Goal: Information Seeking & Learning: Learn about a topic

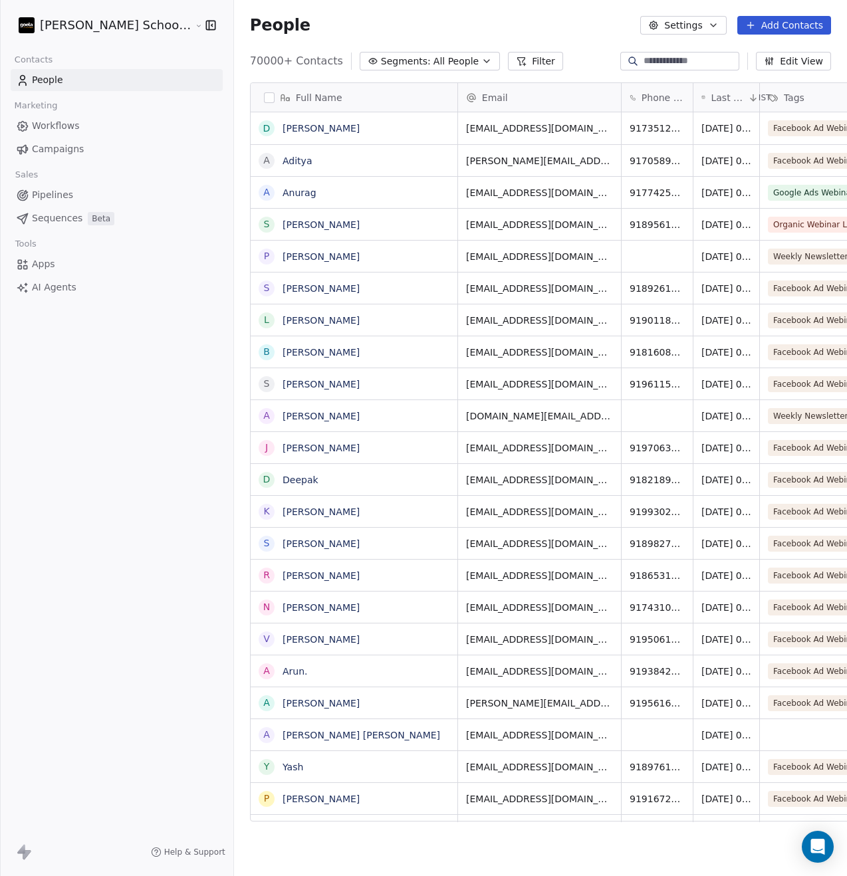
scroll to position [761, 646]
click at [508, 63] on button "Filter" at bounding box center [535, 61] width 55 height 19
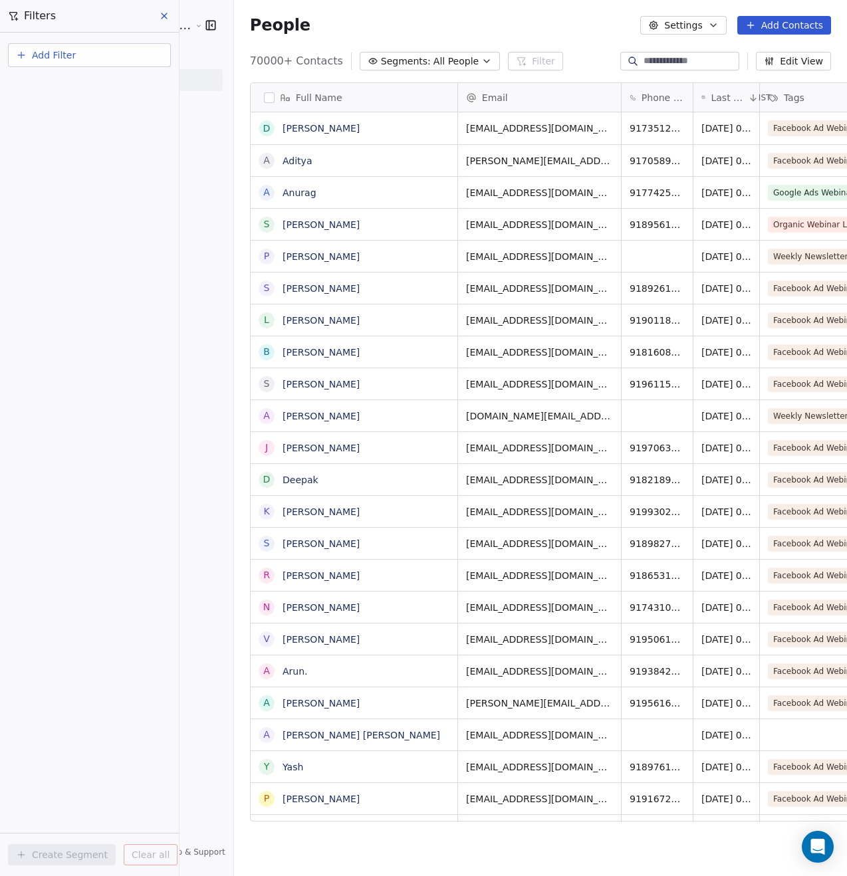
click at [399, 53] on button "Segments: All People" at bounding box center [430, 61] width 140 height 19
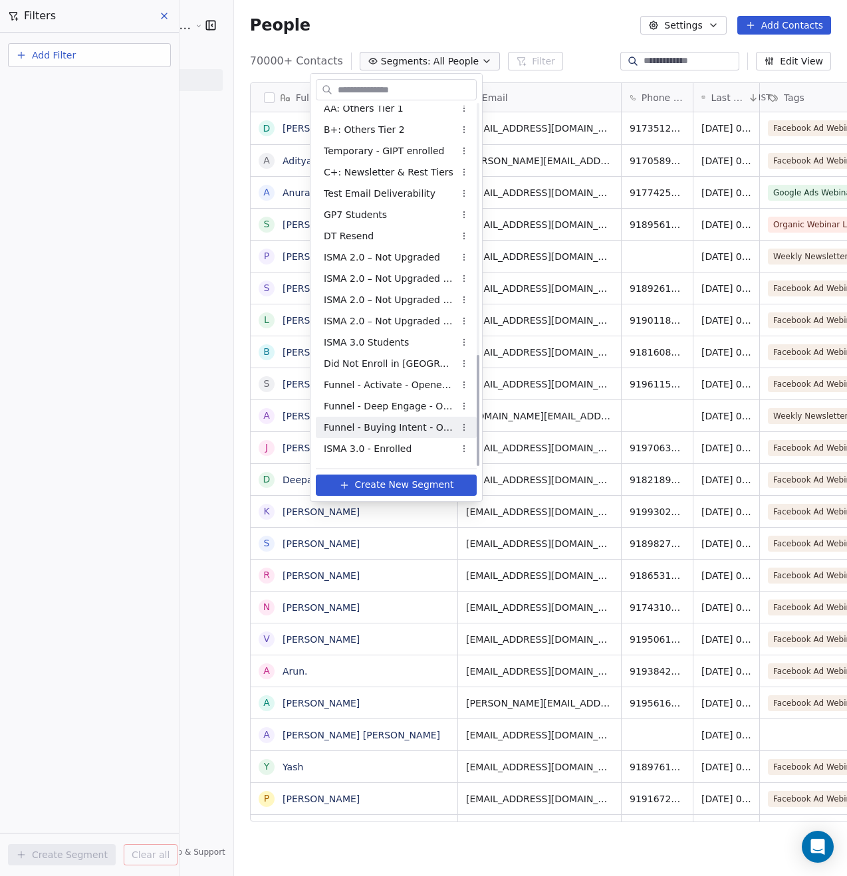
scroll to position [813, 0]
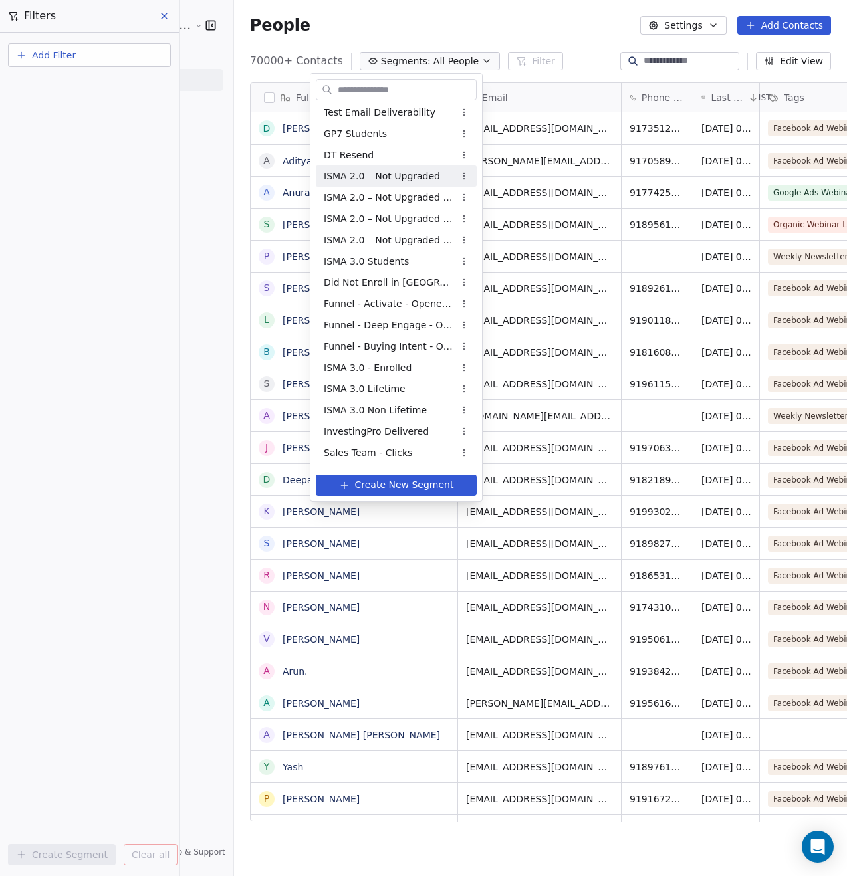
click at [396, 177] on span "ISMA 2.0 – Not Upgraded" at bounding box center [382, 177] width 116 height 14
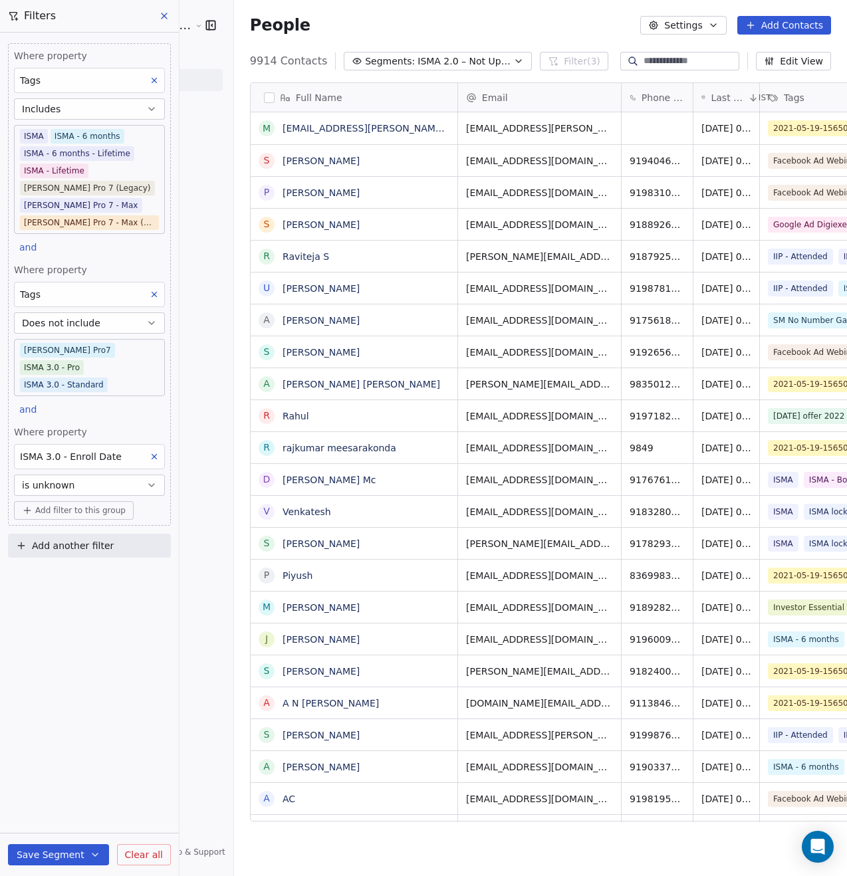
scroll to position [761, 646]
click at [710, 27] on icon "button" at bounding box center [713, 25] width 11 height 11
click at [700, 116] on span "Export" at bounding box center [690, 118] width 31 height 14
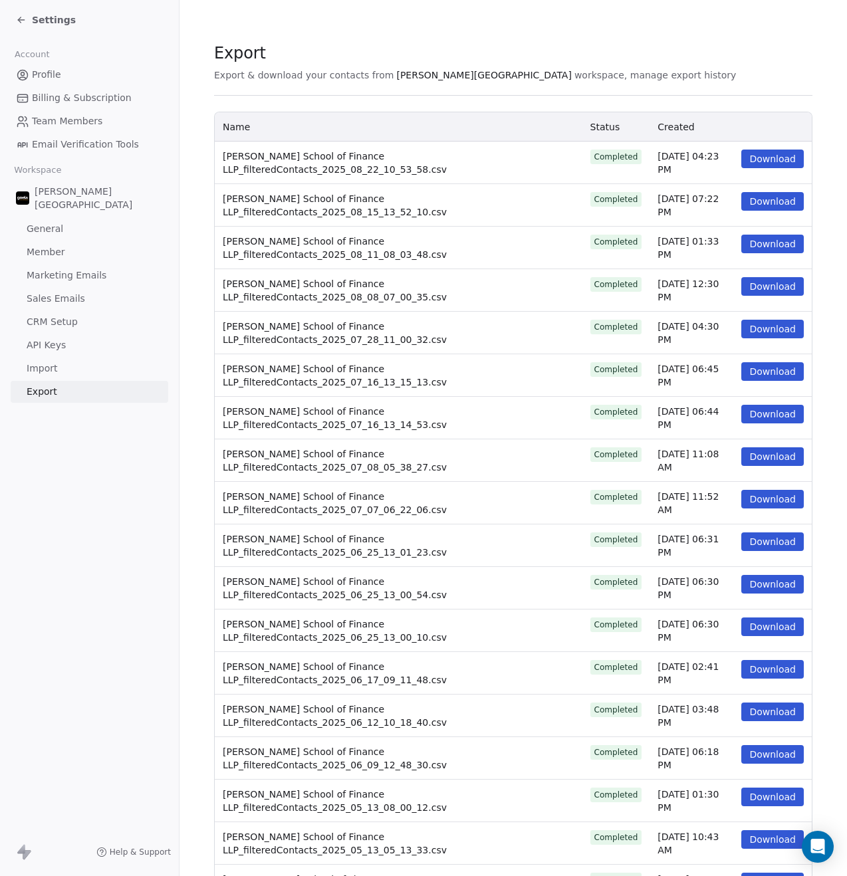
click at [23, 21] on icon at bounding box center [21, 20] width 11 height 11
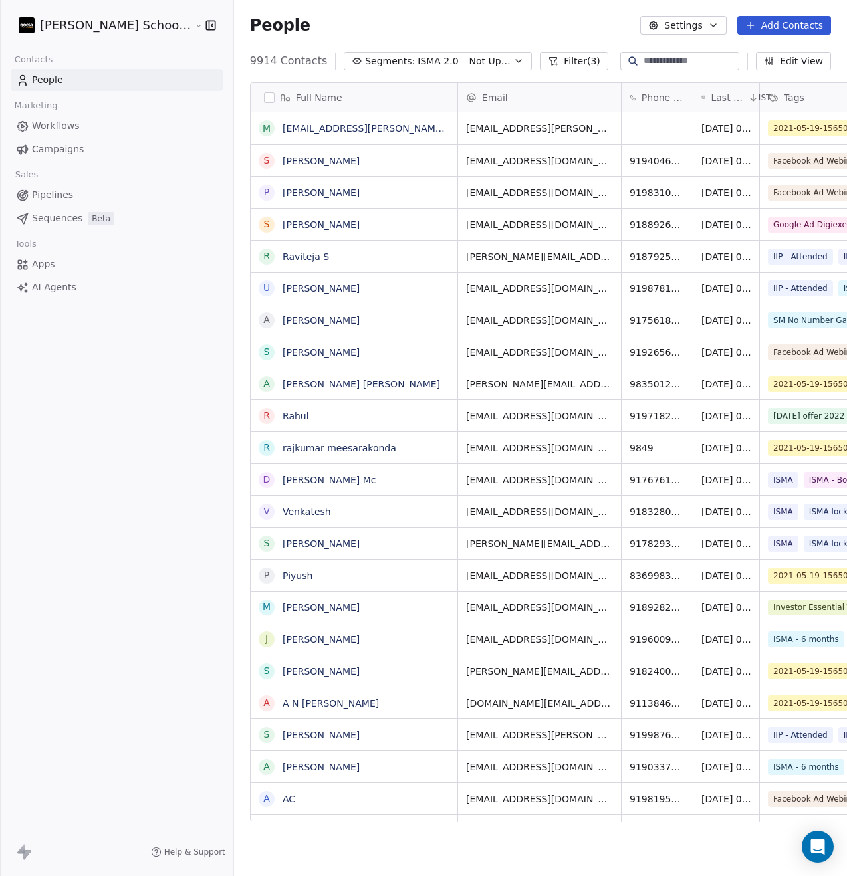
scroll to position [761, 646]
click at [264, 96] on button "button" at bounding box center [269, 97] width 11 height 11
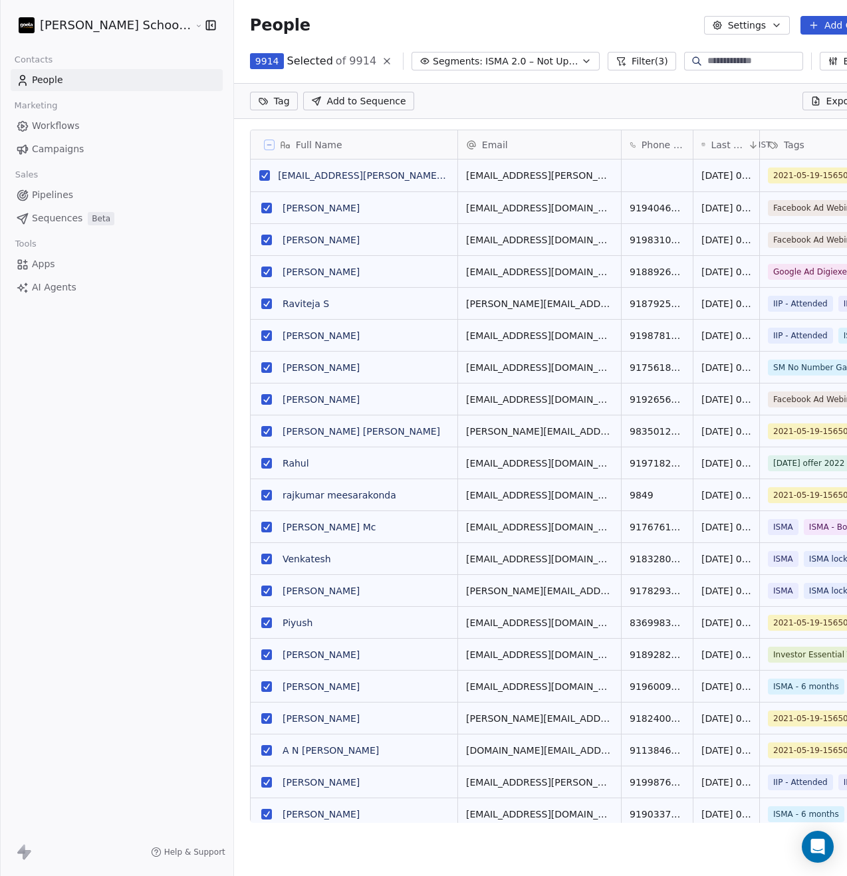
scroll to position [714, 667]
click at [803, 106] on button "Export" at bounding box center [834, 101] width 63 height 19
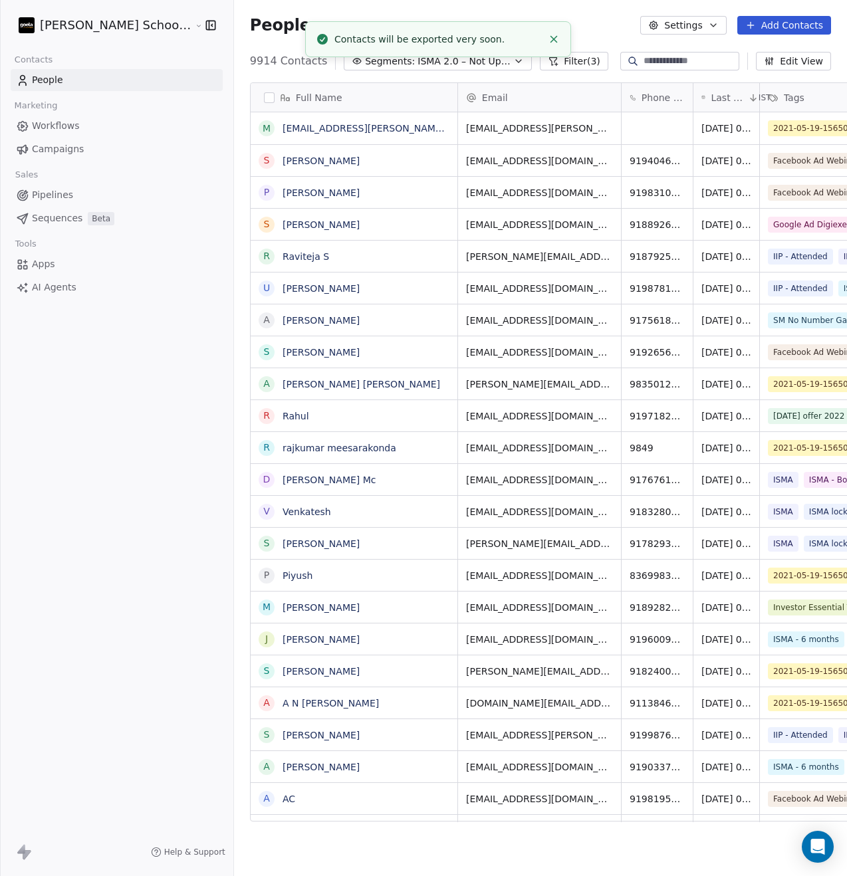
scroll to position [761, 646]
click at [481, 37] on link "here" at bounding box center [485, 32] width 19 height 10
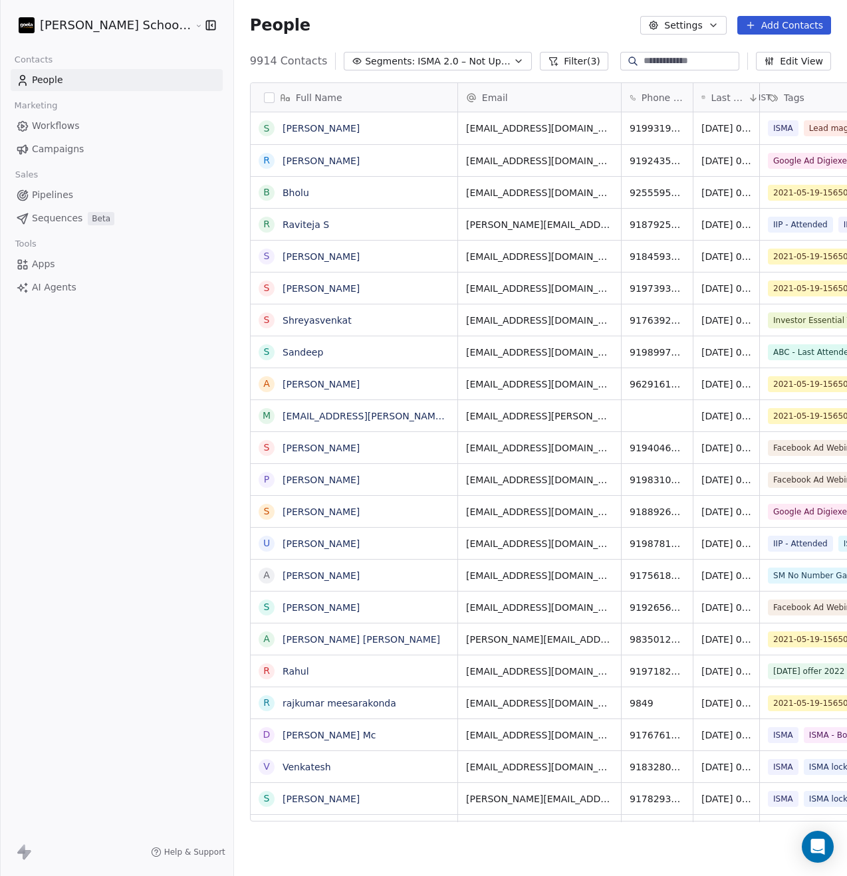
click at [651, 66] on input at bounding box center [690, 61] width 93 height 13
paste input "**********"
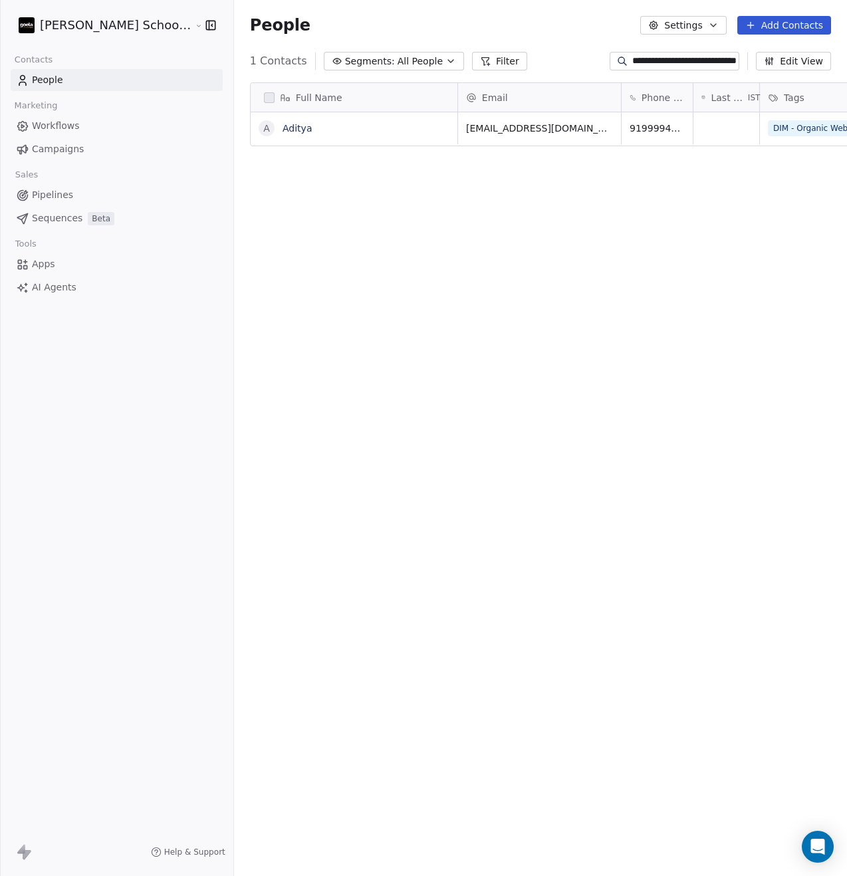
type input "**********"
click at [283, 126] on link "Aditya" at bounding box center [297, 128] width 29 height 11
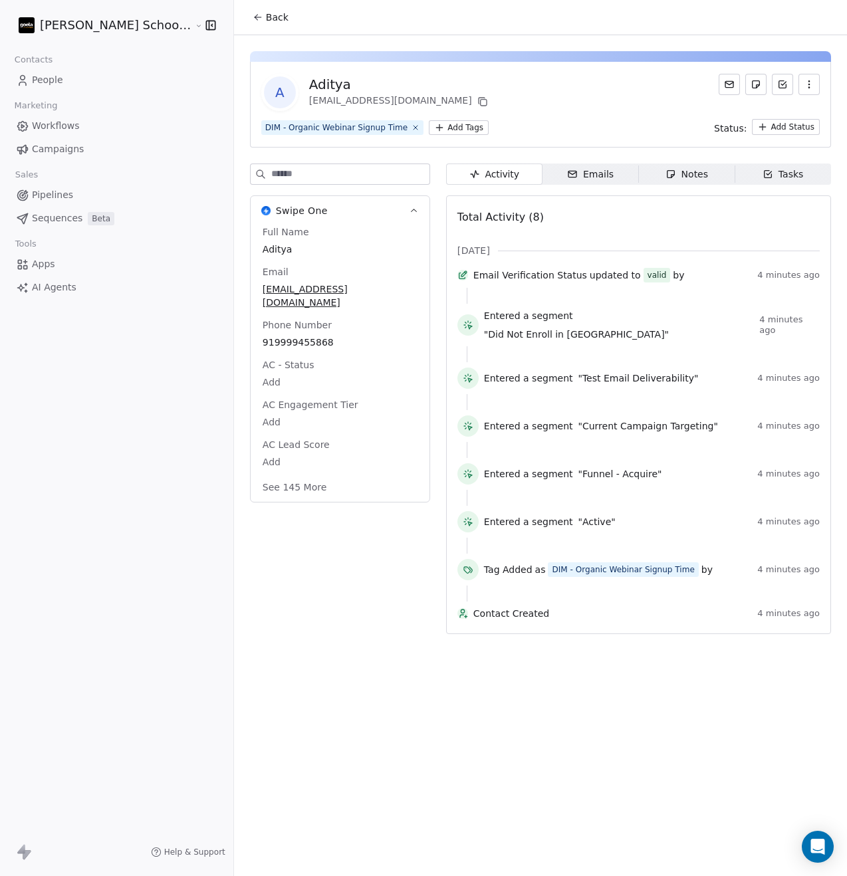
click at [255, 488] on button "See 145 More" at bounding box center [295, 487] width 80 height 24
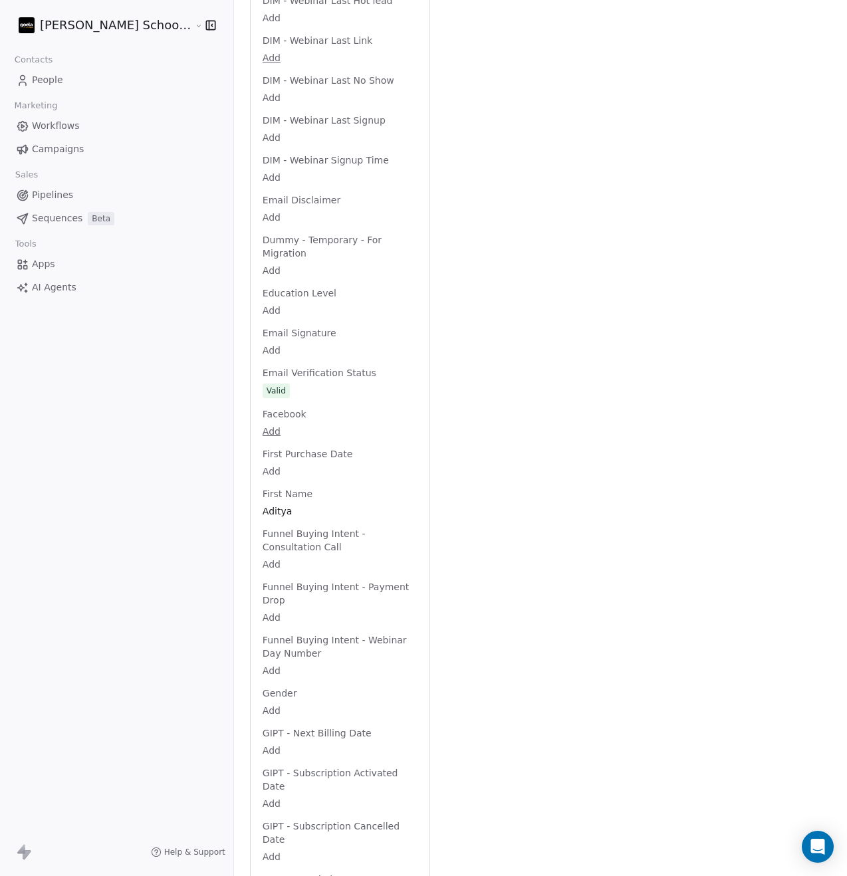
scroll to position [1351, 0]
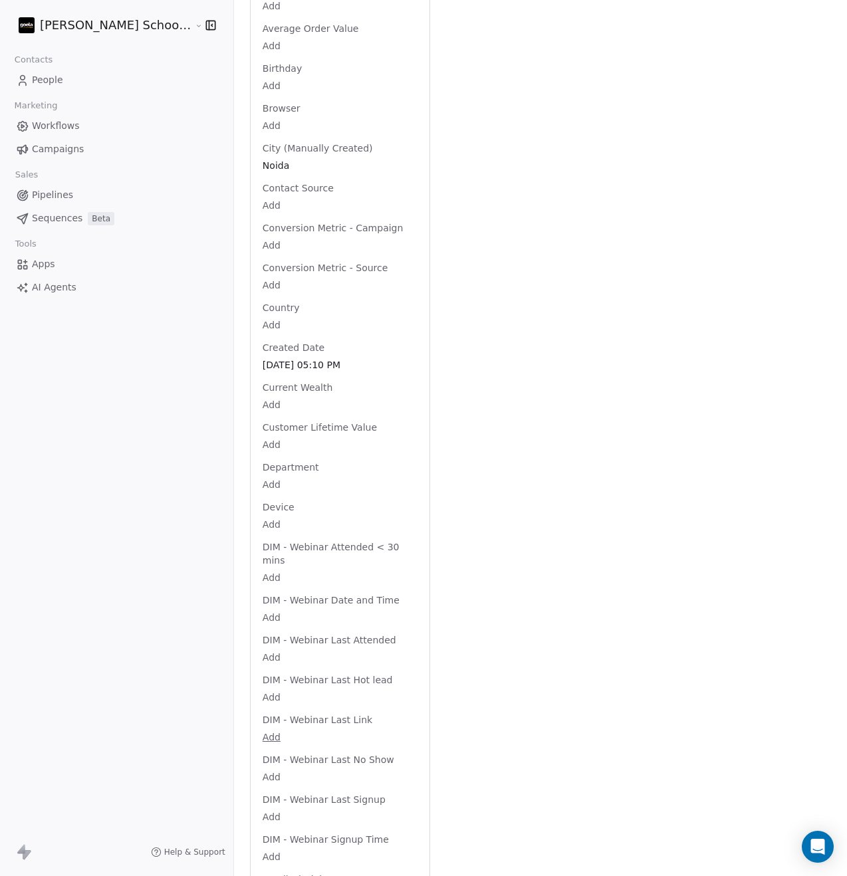
scroll to position [0, 0]
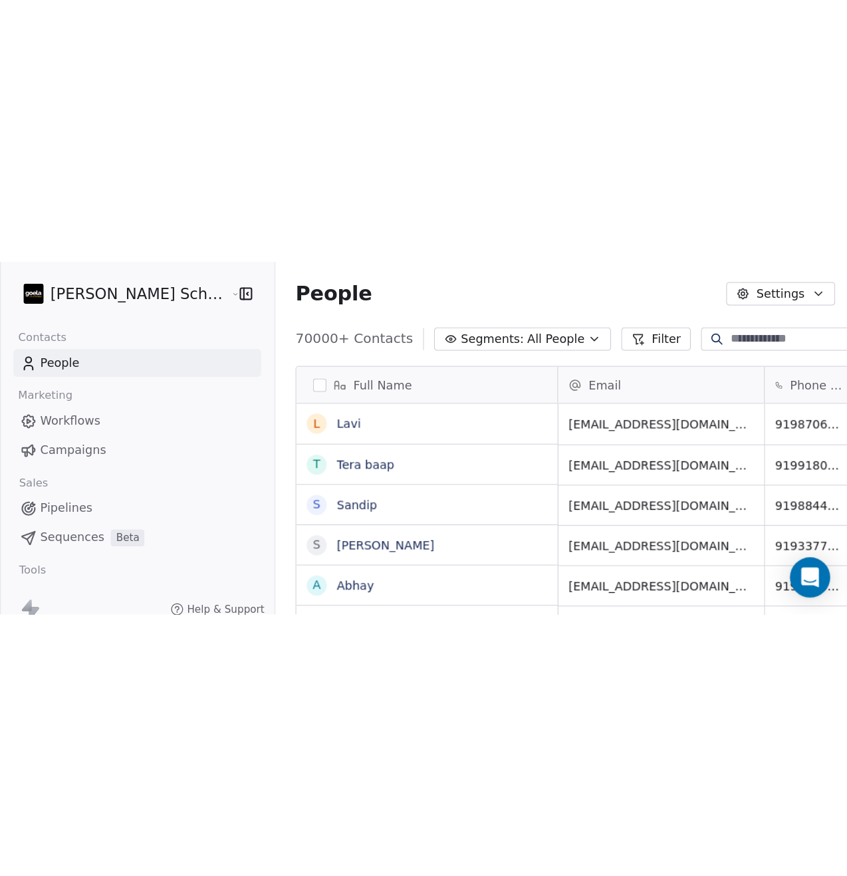
scroll to position [761, 646]
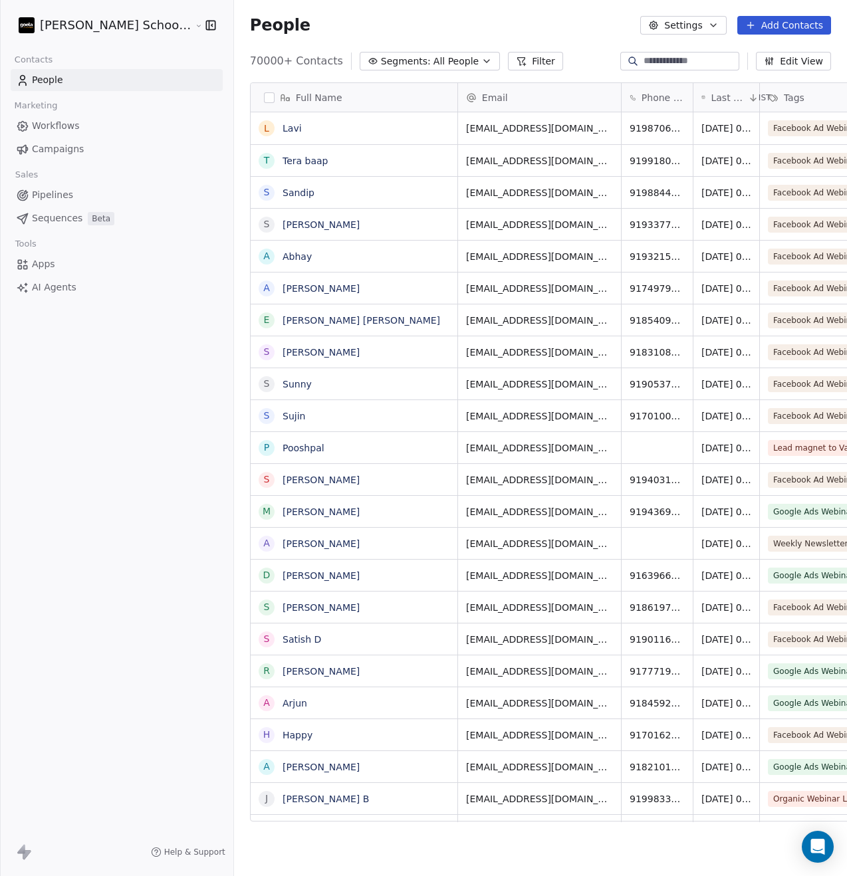
click at [672, 61] on input at bounding box center [690, 61] width 93 height 13
paste input "**********"
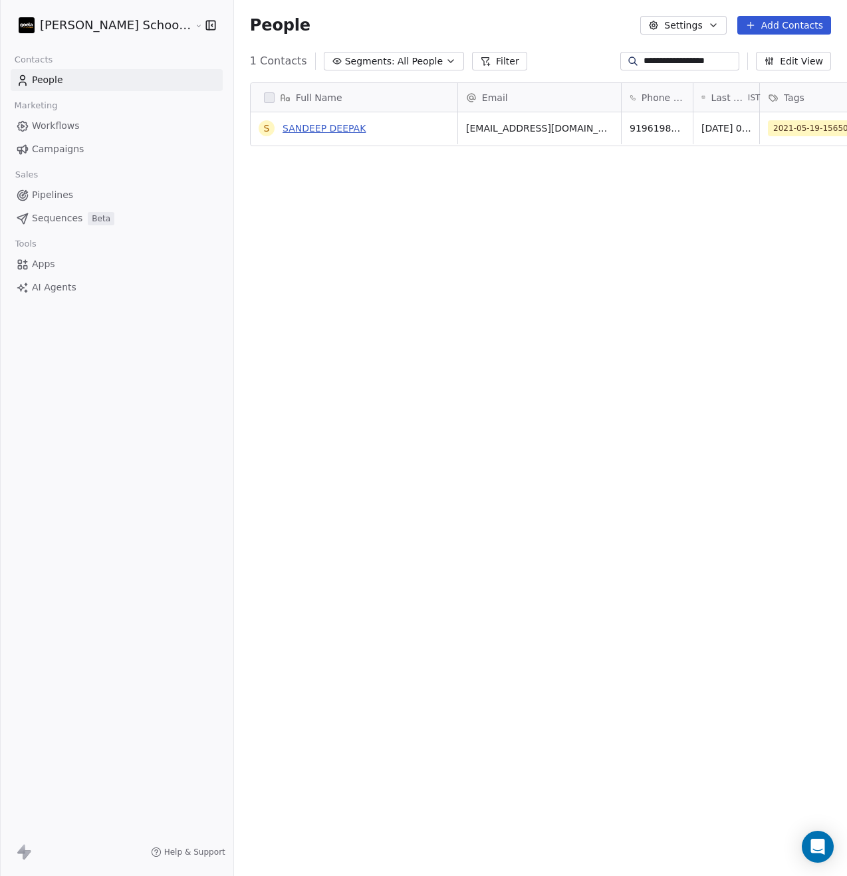
type input "**********"
click at [283, 132] on link "SANDEEP DEEPAK" at bounding box center [324, 128] width 83 height 11
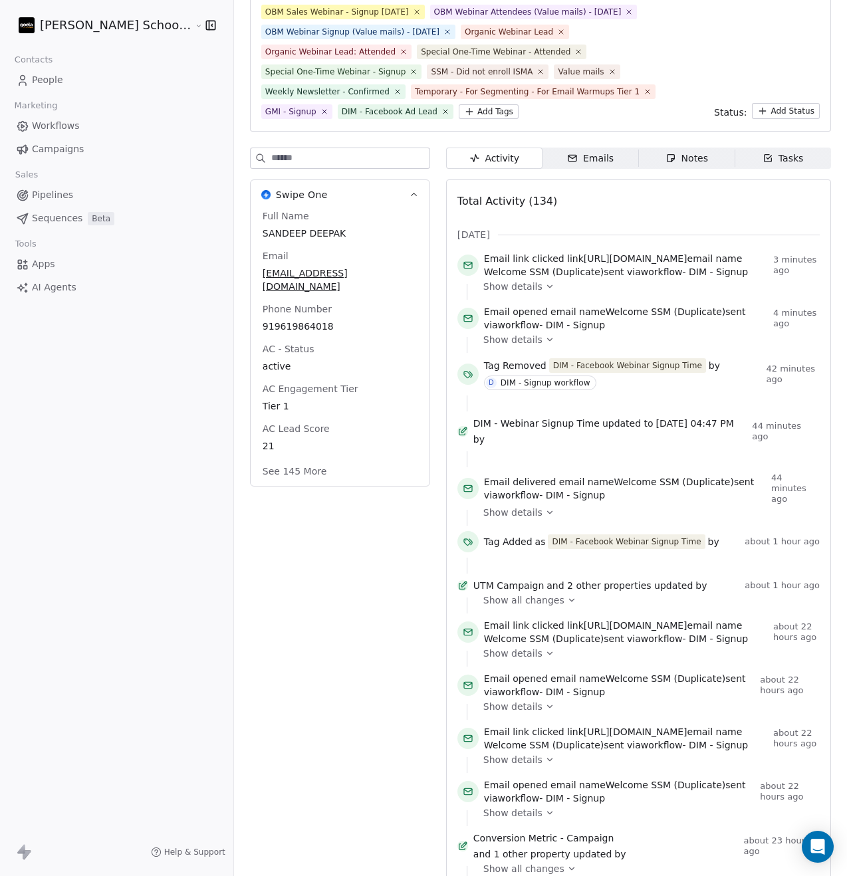
scroll to position [213, 0]
click at [589, 372] on div "DIM - Facebook Webinar Signup Time" at bounding box center [627, 366] width 149 height 12
click at [601, 372] on div "DIM - Facebook Webinar Signup Time" at bounding box center [627, 366] width 149 height 12
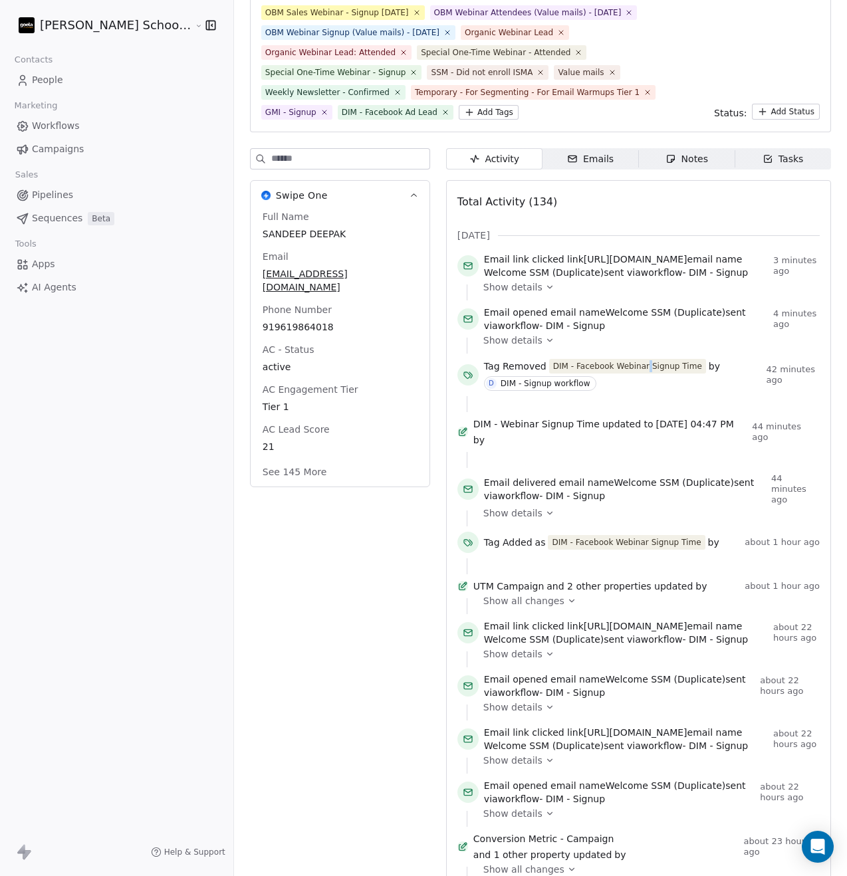
click at [601, 372] on div "DIM - Facebook Webinar Signup Time" at bounding box center [627, 366] width 149 height 12
click at [578, 372] on div "DIM - Facebook Webinar Signup Time" at bounding box center [627, 366] width 149 height 12
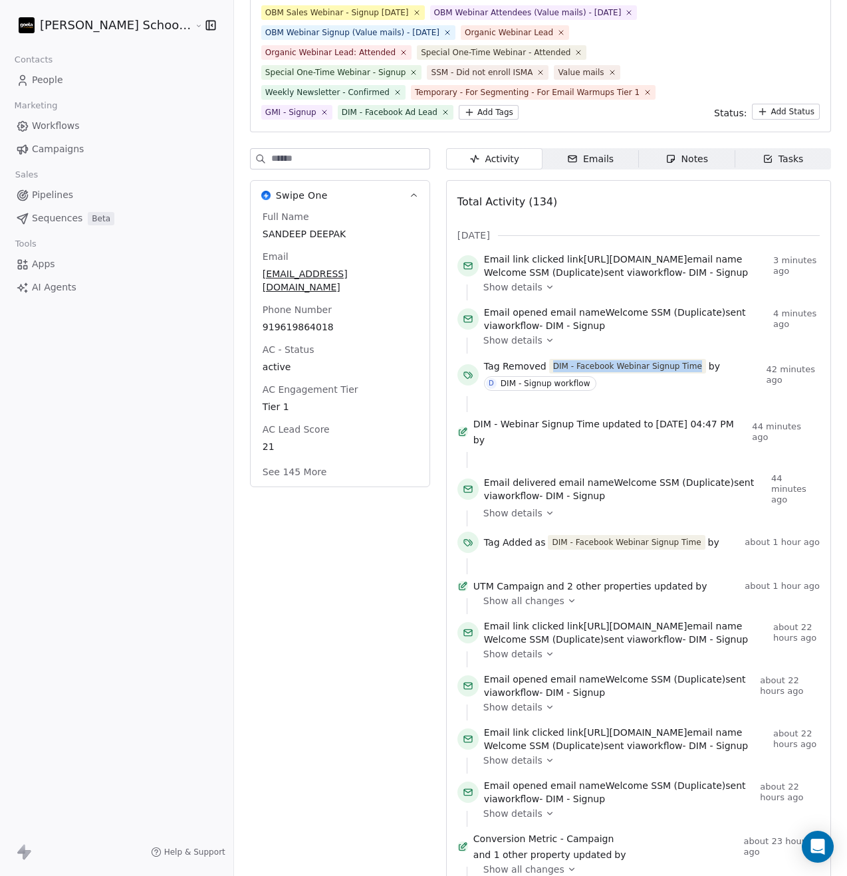
click at [579, 372] on div "DIM - Facebook Webinar Signup Time" at bounding box center [627, 366] width 149 height 12
click at [593, 372] on div "DIM - Facebook Webinar Signup Time" at bounding box center [627, 366] width 149 height 12
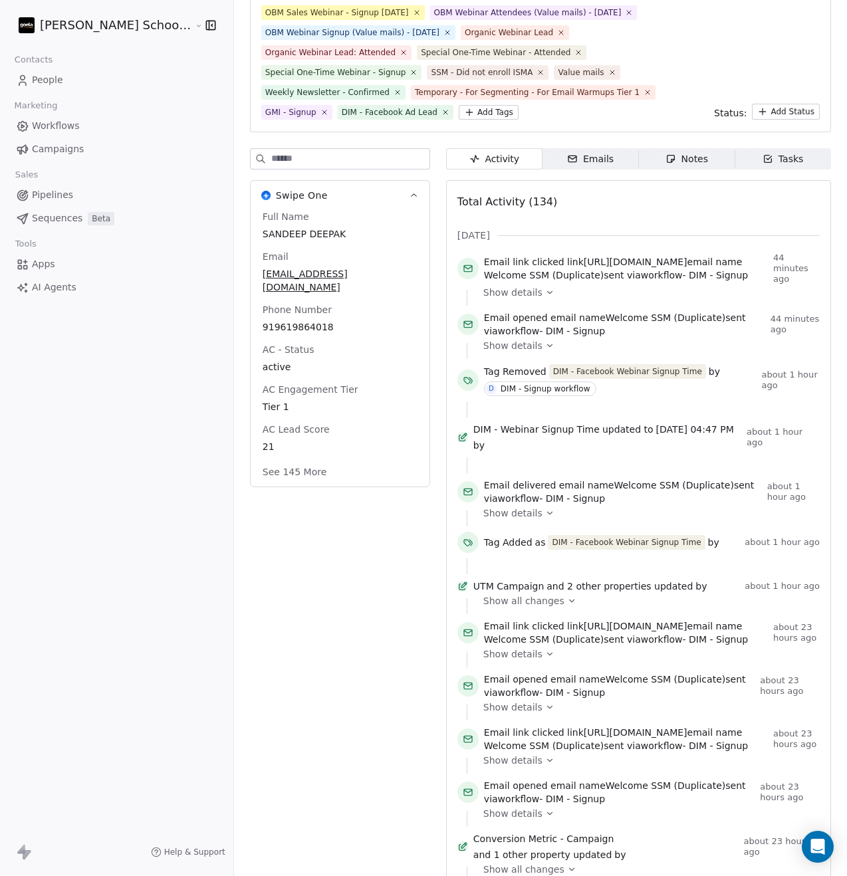
click at [70, 126] on span "Workflows" at bounding box center [56, 126] width 48 height 14
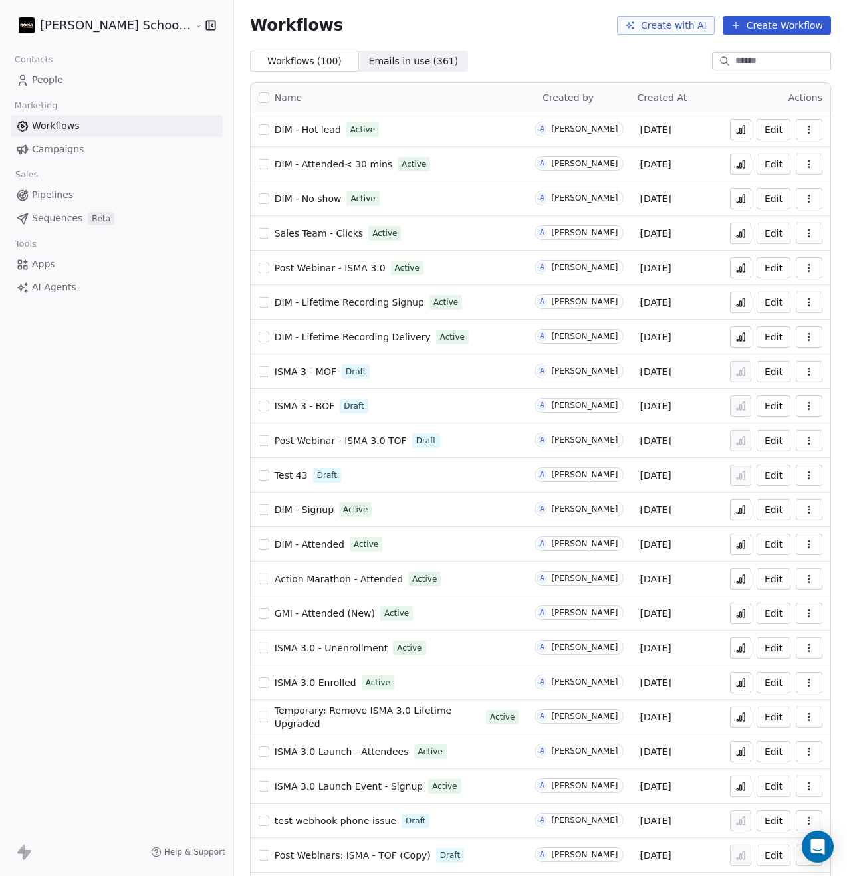
click at [275, 511] on span "DIM - Signup" at bounding box center [304, 510] width 59 height 11
click at [743, 509] on icon at bounding box center [744, 510] width 2 height 8
click at [128, 28] on html "[PERSON_NAME] School of Finance LLP Contacts People Marketing Workflows Campaig…" at bounding box center [423, 438] width 847 height 876
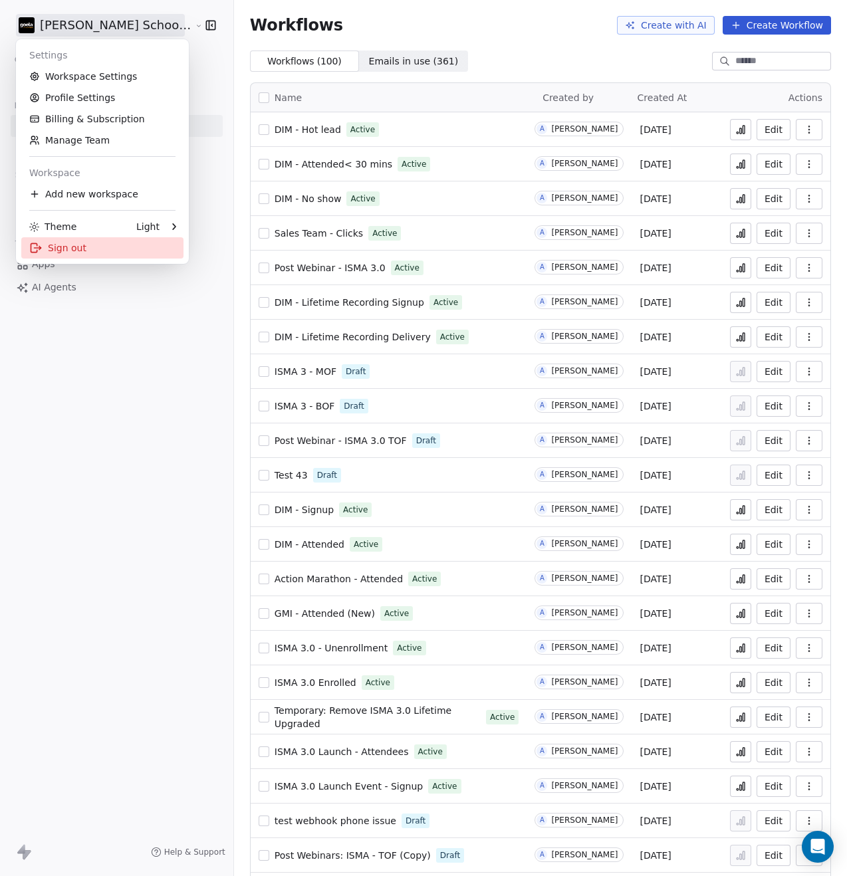
click at [84, 251] on div "Sign out" at bounding box center [102, 247] width 162 height 21
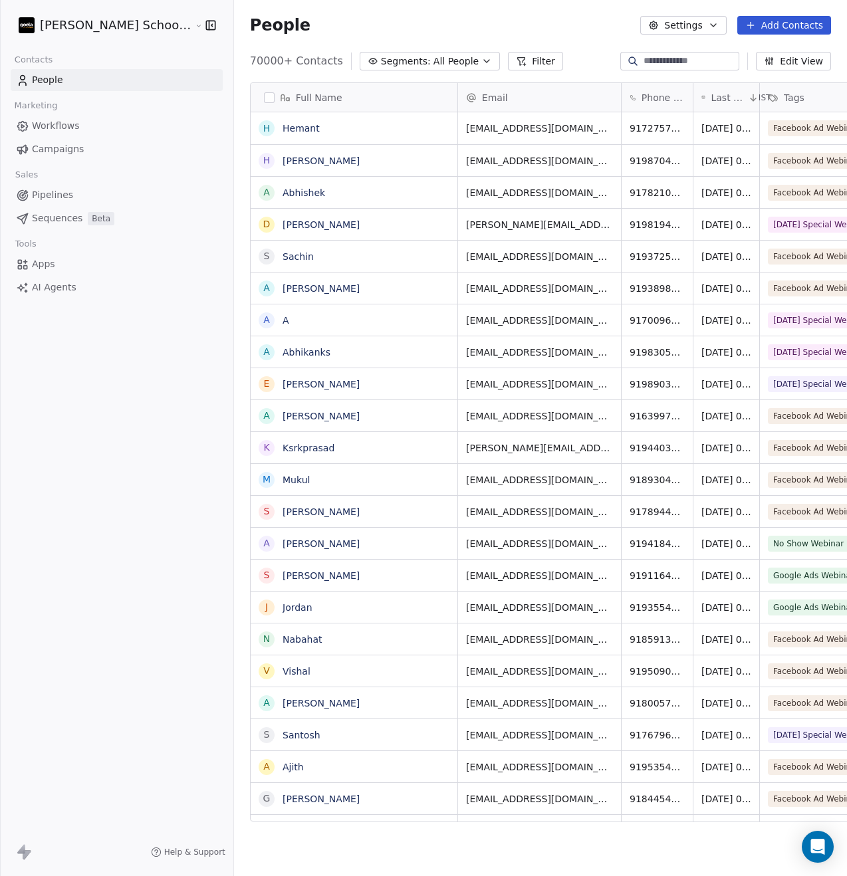
scroll to position [761, 646]
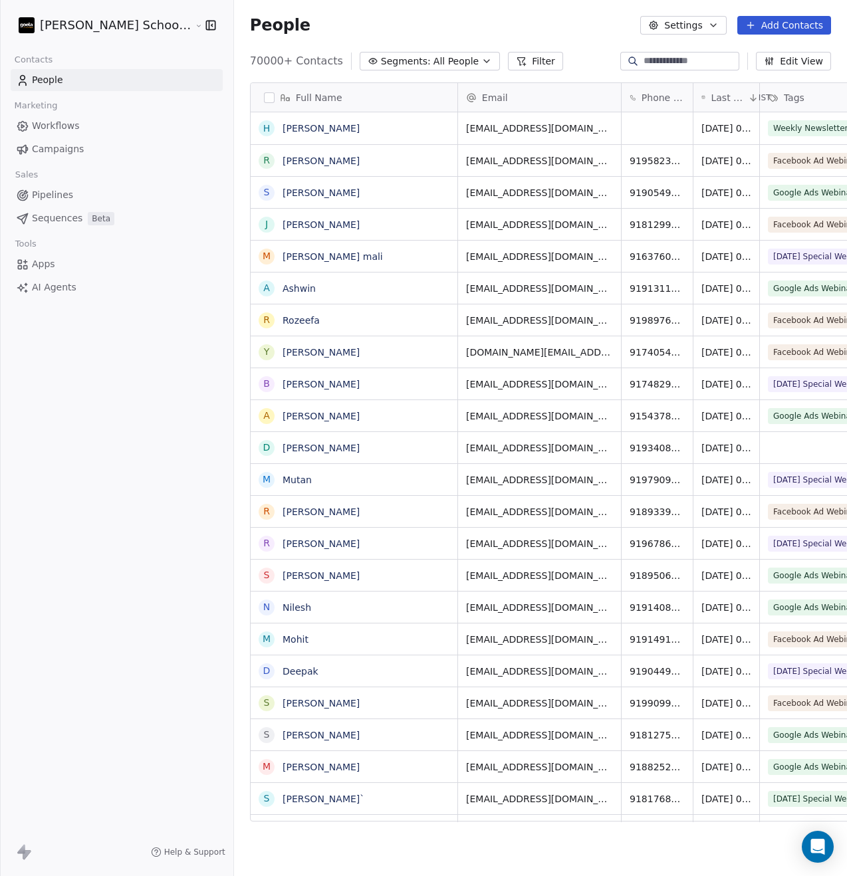
click at [74, 129] on span "Workflows" at bounding box center [56, 126] width 48 height 14
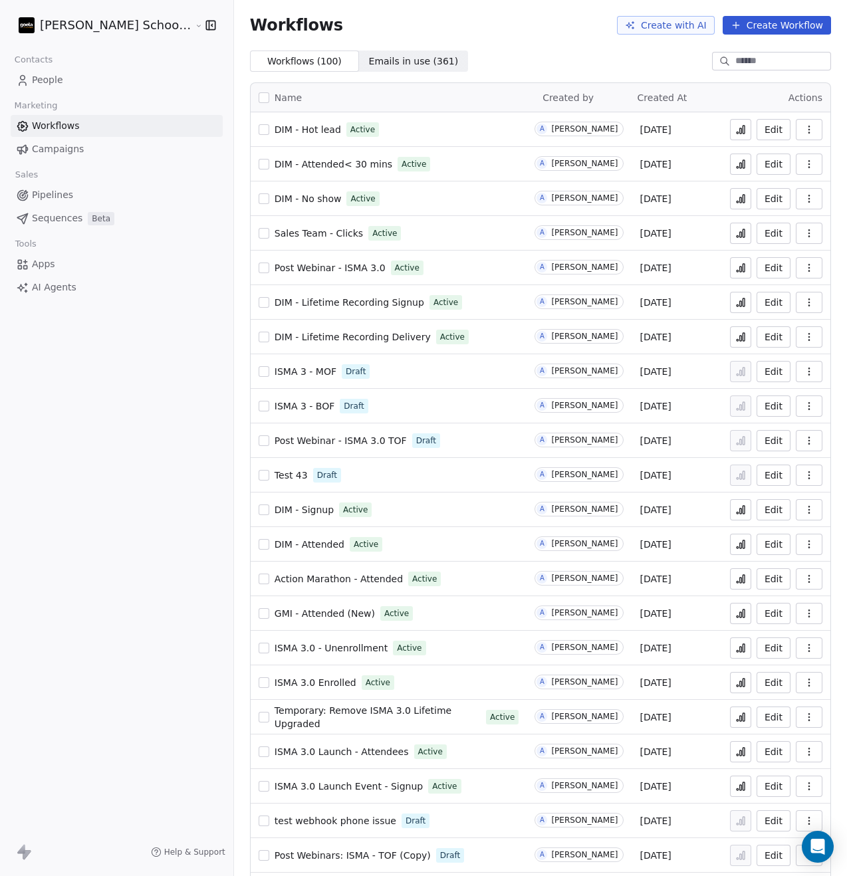
drag, startPoint x: 263, startPoint y: 509, endPoint x: 273, endPoint y: 506, distance: 9.7
click at [275, 509] on span "DIM - Signup" at bounding box center [304, 510] width 59 height 11
click at [740, 509] on icon at bounding box center [741, 511] width 2 height 5
click at [736, 511] on icon at bounding box center [741, 510] width 11 height 11
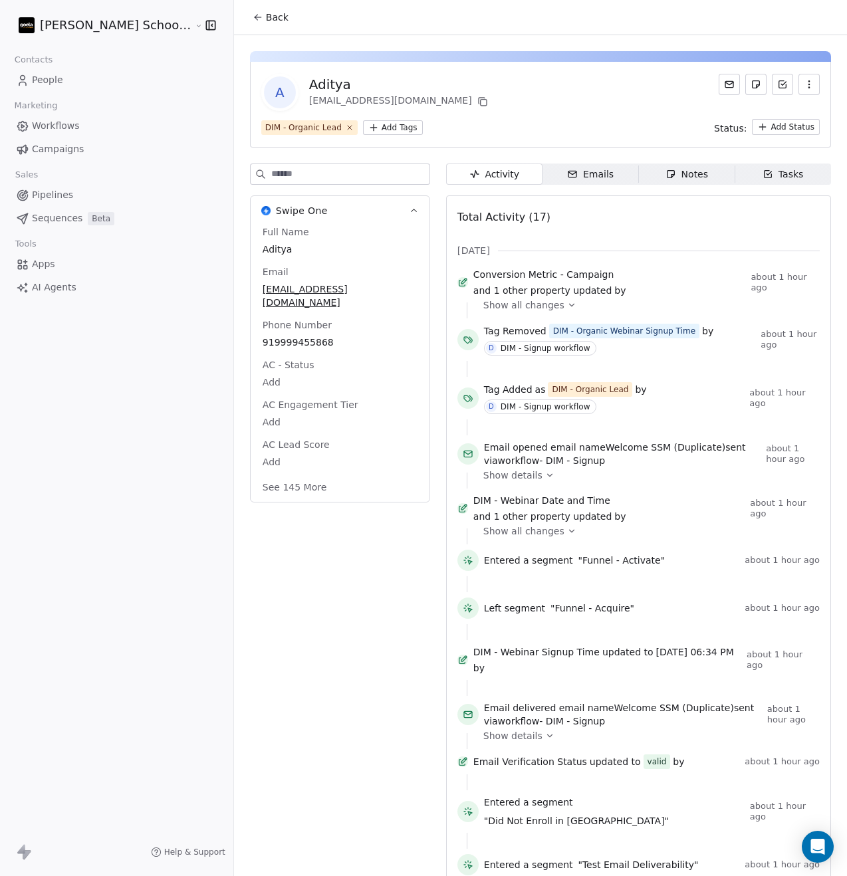
click at [65, 77] on link "People" at bounding box center [117, 80] width 212 height 22
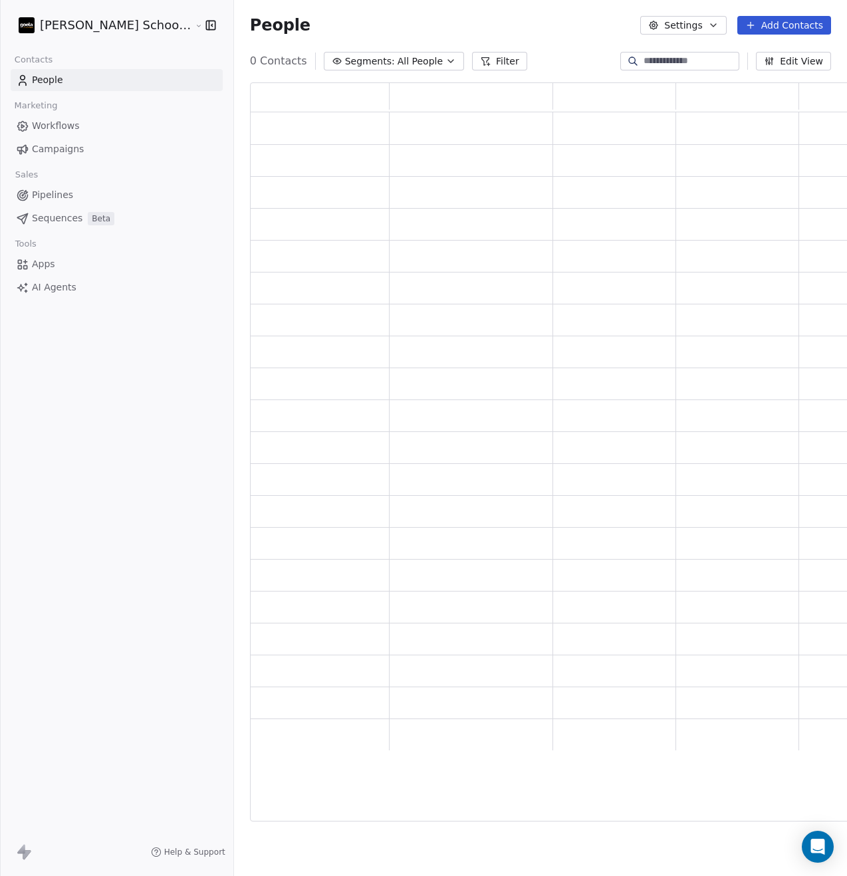
scroll to position [729, 614]
click at [668, 56] on input at bounding box center [690, 61] width 93 height 13
paste input "**********"
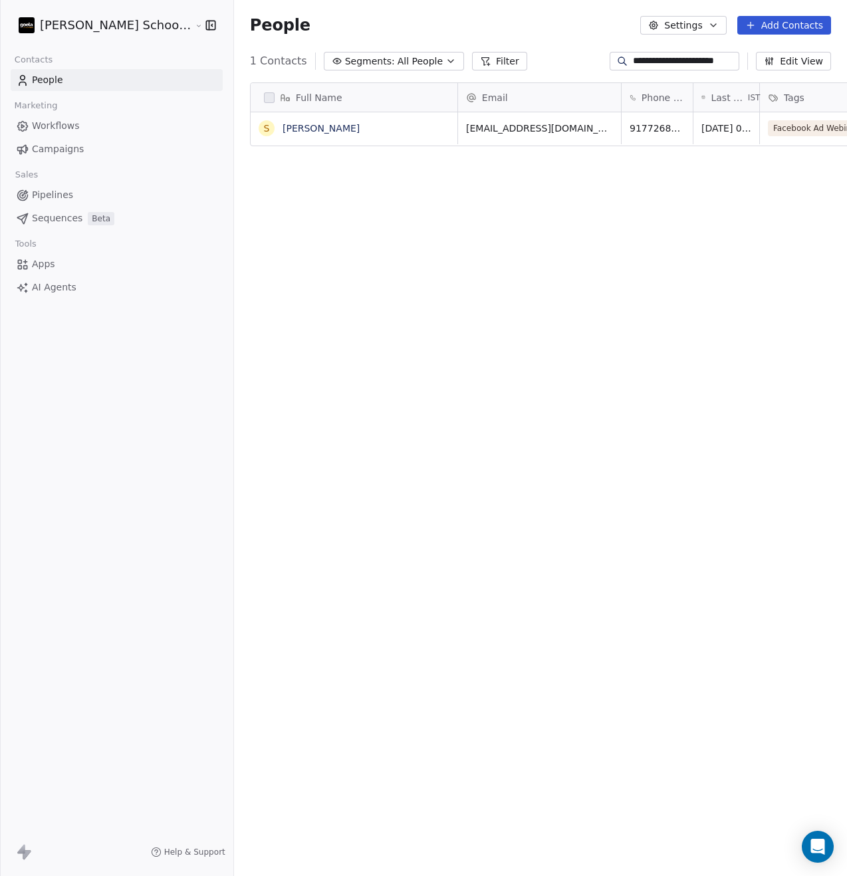
scroll to position [761, 646]
type input "**********"
click at [283, 132] on link "Surbhi mehta" at bounding box center [321, 128] width 77 height 11
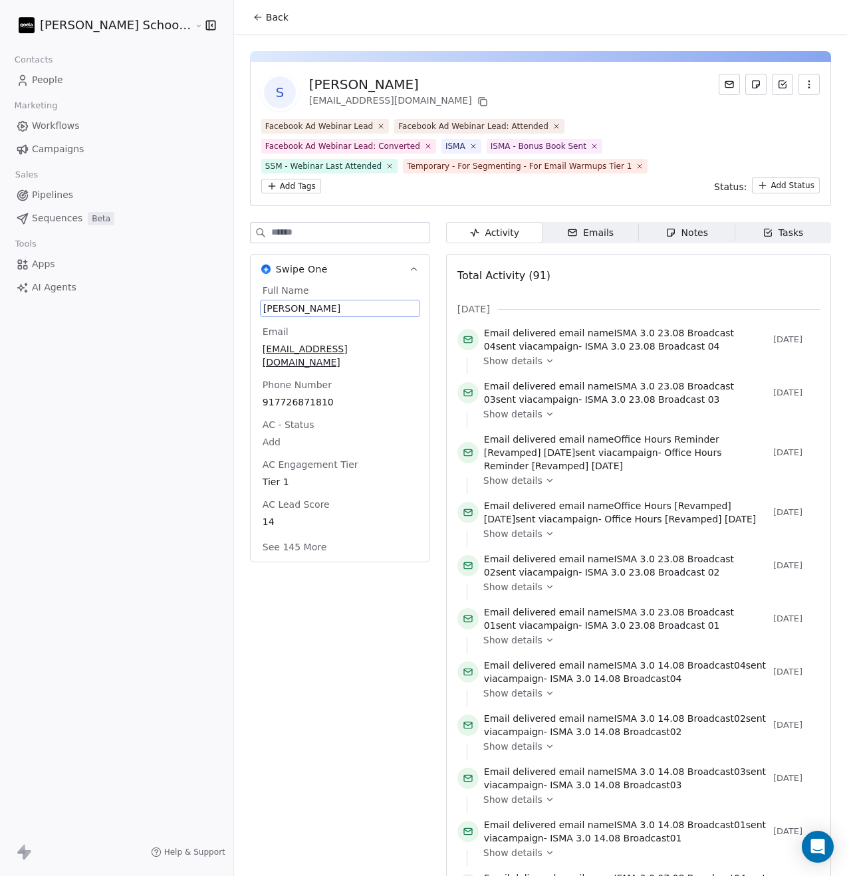
click at [263, 309] on span "Surbhi mehta" at bounding box center [340, 308] width 154 height 13
click at [263, 312] on span "Surbhi mehta" at bounding box center [340, 308] width 154 height 13
click at [263, 313] on span "Surbhi mehta" at bounding box center [340, 308] width 154 height 13
click at [270, 348] on html "Goela School of Finance LLP Contacts People Marketing Workflows Campaigns Sales…" at bounding box center [423, 438] width 847 height 876
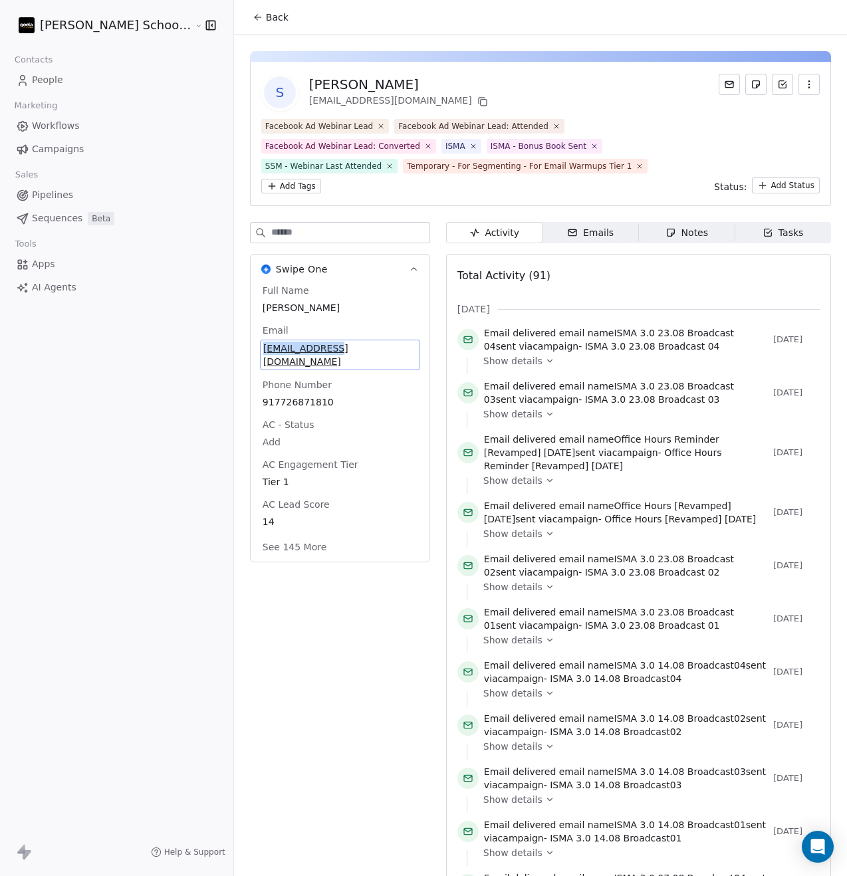
click at [287, 348] on span "surbhimehta768@gmail.com" at bounding box center [340, 355] width 154 height 27
click at [287, 348] on input "**********" at bounding box center [292, 356] width 144 height 27
click at [249, 394] on html "Goela School of Finance LLP Contacts People Marketing Workflows Campaigns Sales…" at bounding box center [423, 438] width 847 height 876
click at [263, 394] on span "917726871810" at bounding box center [340, 400] width 155 height 13
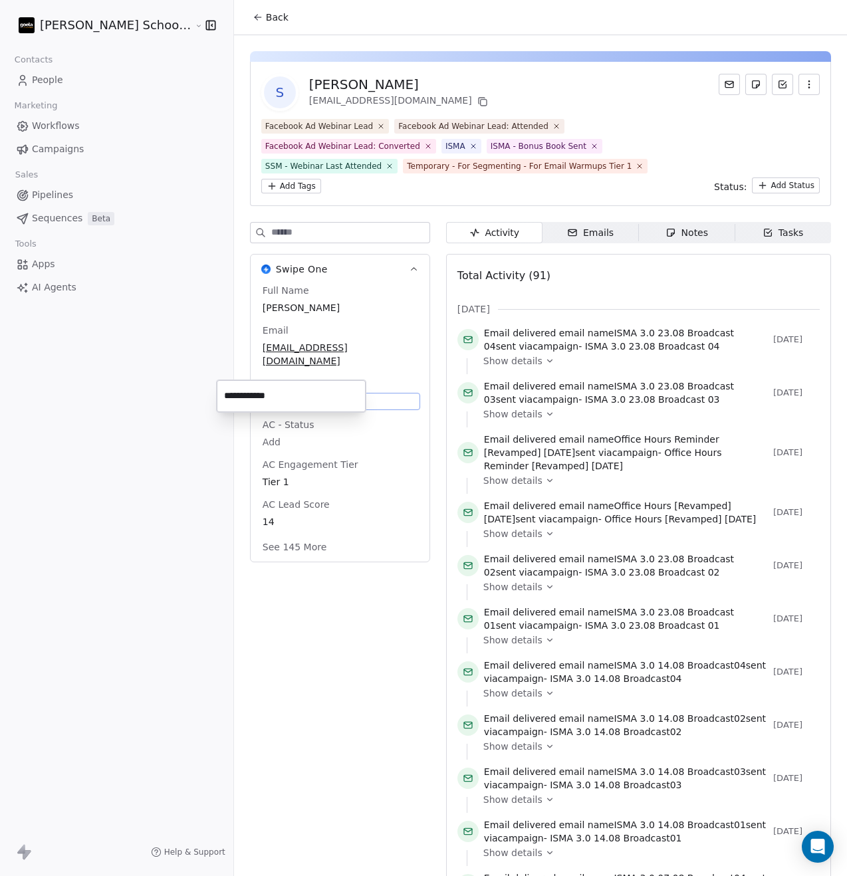
click at [249, 394] on input "**********" at bounding box center [291, 396] width 144 height 27
click at [158, 410] on html "Goela School of Finance LLP Contacts People Marketing Workflows Campaigns Sales…" at bounding box center [423, 438] width 847 height 876
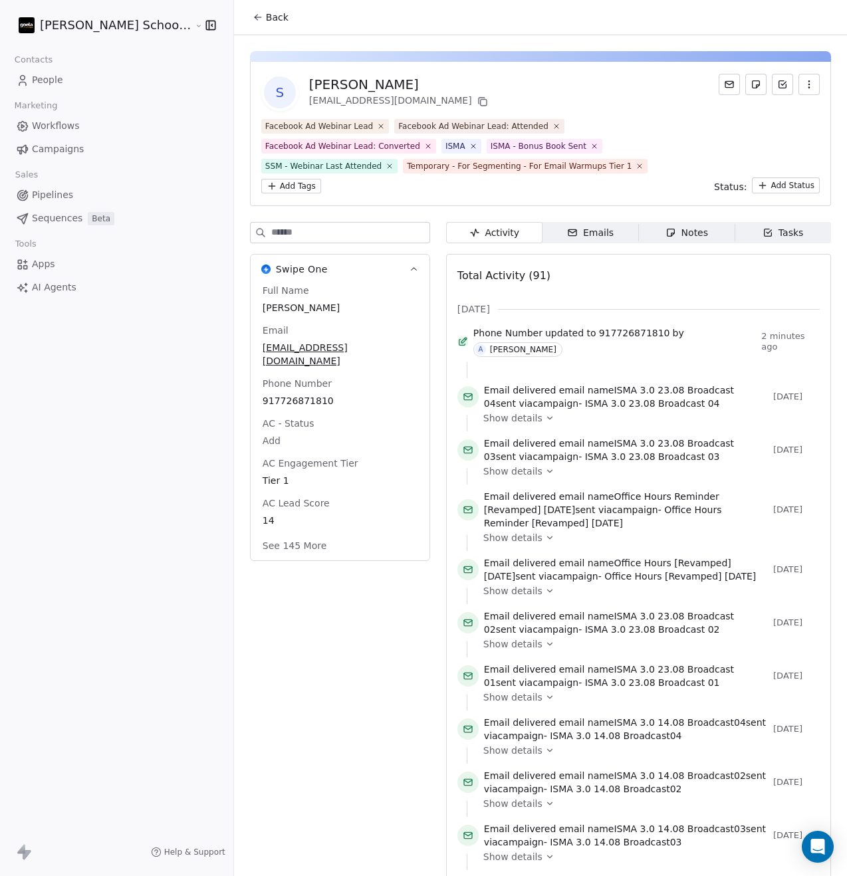
click at [263, 307] on span "Surbhi mehta" at bounding box center [340, 307] width 155 height 13
click at [249, 307] on textarea "**********" at bounding box center [291, 321] width 148 height 41
click at [291, 349] on html "Goela School of Finance LLP Contacts People Marketing Workflows Campaigns Sales…" at bounding box center [423, 438] width 847 height 876
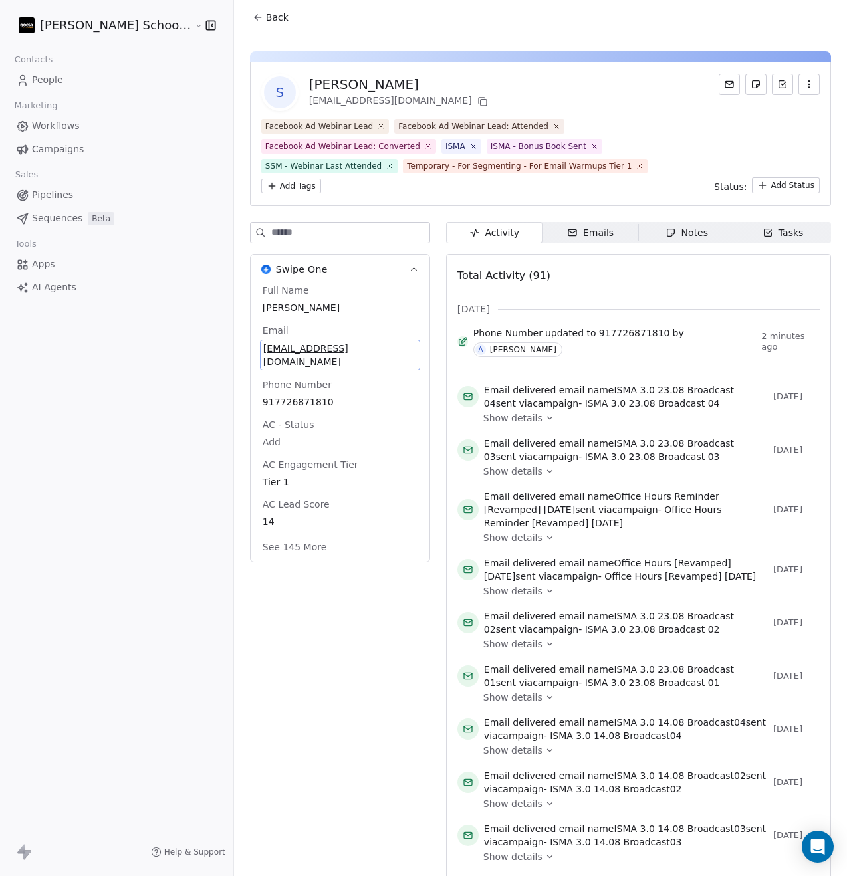
click at [291, 349] on span "surbhimehta768@gmail.com" at bounding box center [340, 355] width 154 height 27
click at [347, 347] on span "surbhimehta768@gmail.com" at bounding box center [340, 355] width 154 height 27
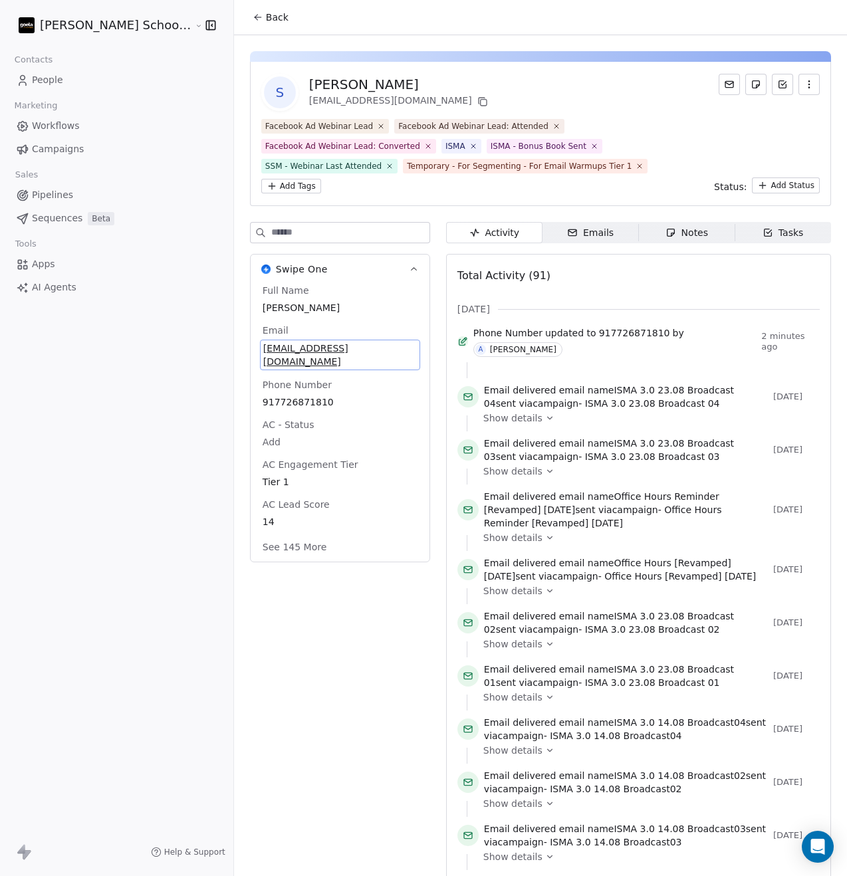
drag, startPoint x: 344, startPoint y: 348, endPoint x: 228, endPoint y: 347, distance: 115.7
click at [263, 347] on span "surbhimehta768@gmail.com" at bounding box center [340, 355] width 154 height 27
click at [342, 346] on span "surbhimehta768@gmail.com" at bounding box center [340, 355] width 154 height 27
click at [342, 346] on input "**********" at bounding box center [292, 356] width 144 height 27
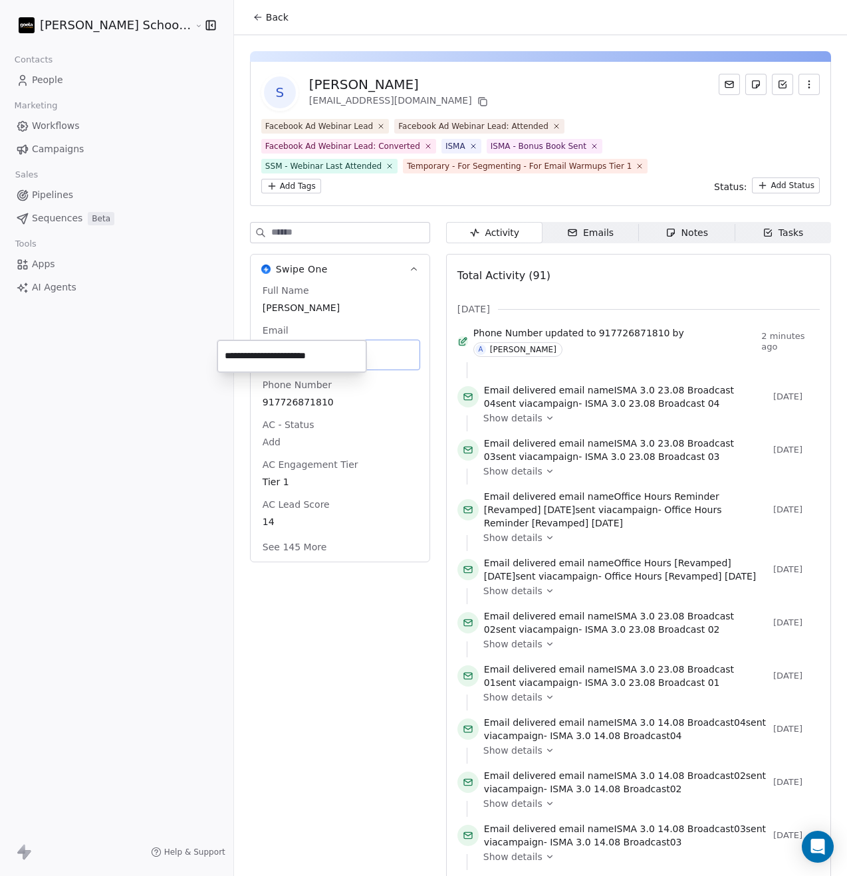
click at [283, 391] on html "Goela School of Finance LLP Contacts People Marketing Workflows Campaigns Sales…" at bounding box center [423, 438] width 847 height 876
click at [283, 395] on span "917726871810" at bounding box center [340, 401] width 154 height 13
click at [281, 395] on span "917726871810" at bounding box center [340, 401] width 154 height 13
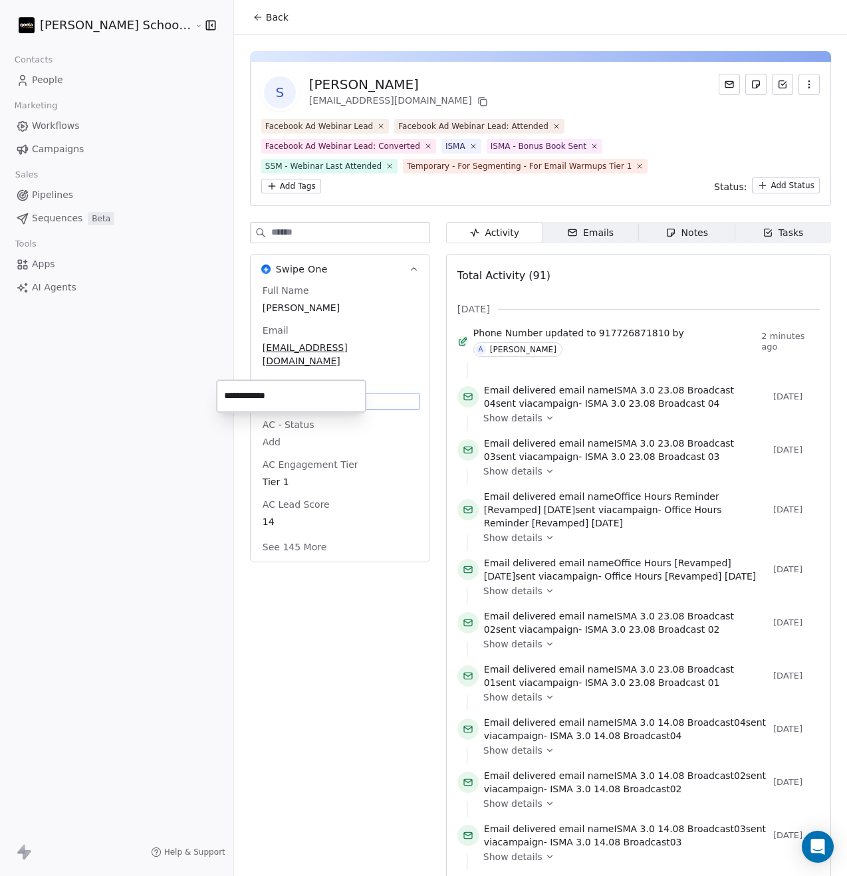
click at [265, 388] on input "**********" at bounding box center [291, 396] width 144 height 27
click at [288, 638] on html "Goela School of Finance LLP Contacts People Marketing Workflows Campaigns Sales…" at bounding box center [423, 438] width 847 height 876
click at [69, 131] on span "Workflows" at bounding box center [56, 126] width 48 height 14
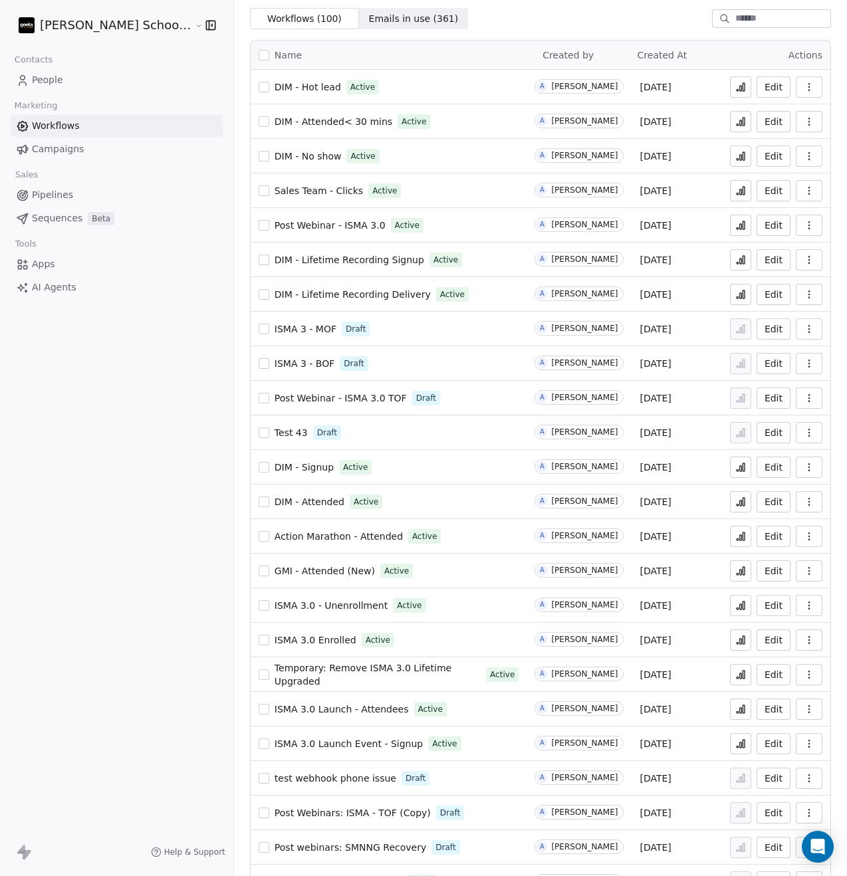
scroll to position [73, 0]
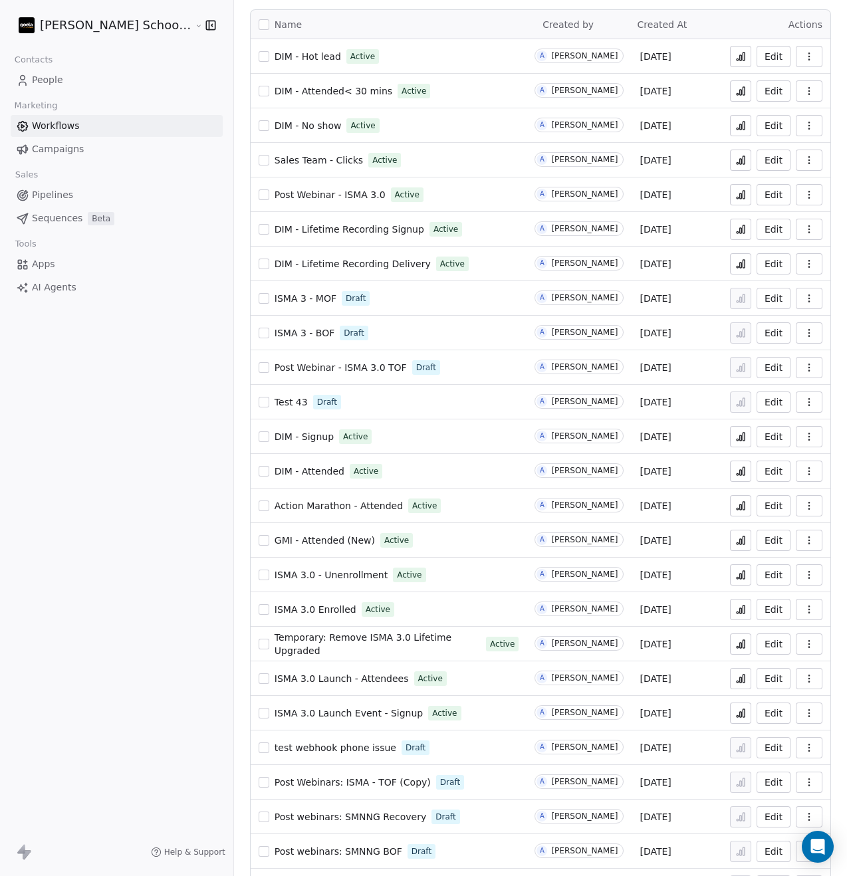
click at [307, 577] on span "ISMA 3.0 - Unenrollment" at bounding box center [331, 575] width 113 height 11
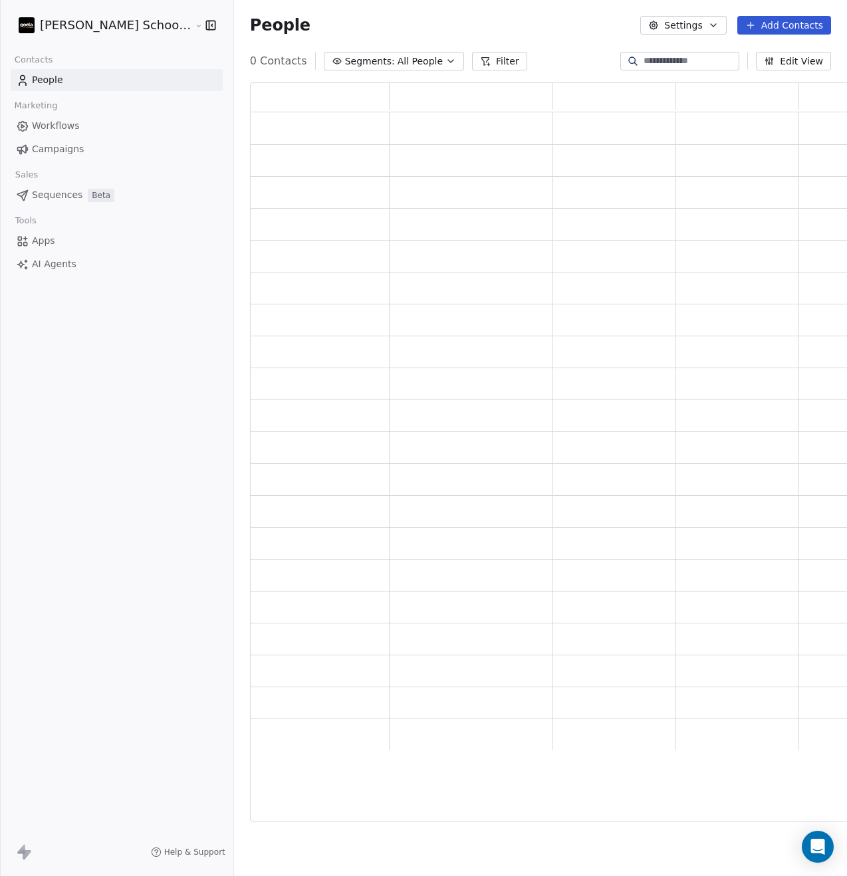
scroll to position [729, 614]
